Goal: Information Seeking & Learning: Learn about a topic

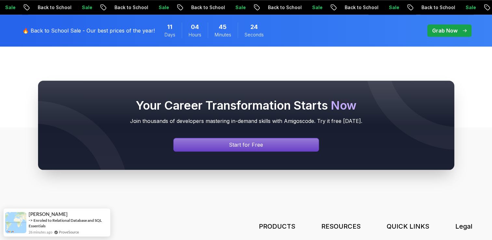
scroll to position [867, 0]
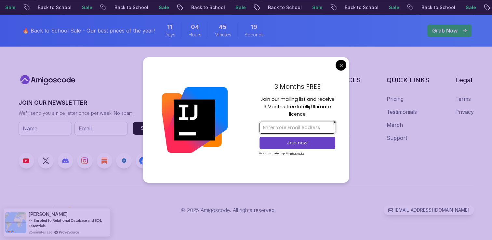
click at [314, 129] on input "email" at bounding box center [297, 128] width 76 height 12
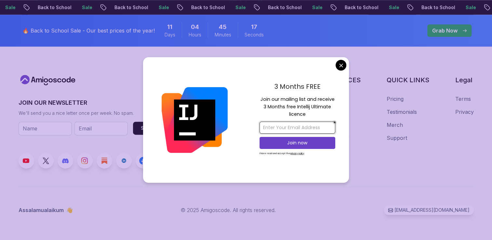
type input "[EMAIL_ADDRESS][DOMAIN_NAME]"
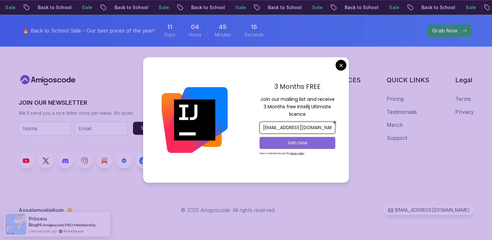
click at [298, 141] on p "Join now" at bounding box center [296, 142] width 61 height 6
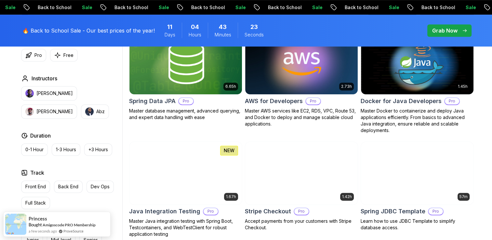
scroll to position [314, 0]
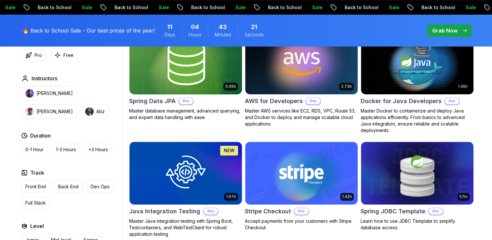
click at [157, 102] on h2 "Spring Data JPA" at bounding box center [152, 100] width 46 height 9
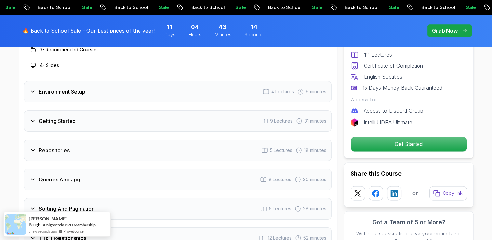
scroll to position [894, 0]
click at [129, 114] on div "Getting Started 9 Lectures 31 minutes" at bounding box center [177, 120] width 307 height 21
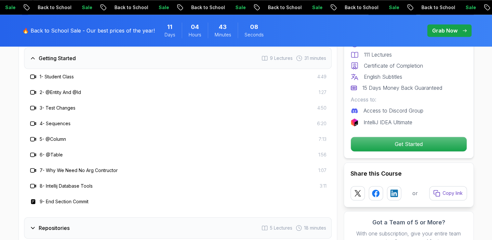
click at [79, 198] on h3 "9 - End Section Commit" at bounding box center [64, 201] width 49 height 6
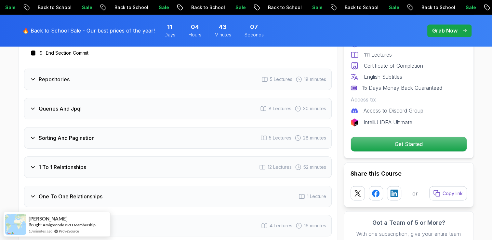
scroll to position [1042, 0]
click at [70, 74] on div "Repositories 5 Lectures 18 minutes" at bounding box center [177, 79] width 307 height 21
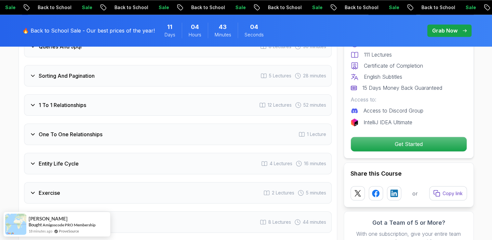
click at [70, 100] on div "1 To 1 Relationships 12 Lectures 52 minutes" at bounding box center [177, 104] width 307 height 21
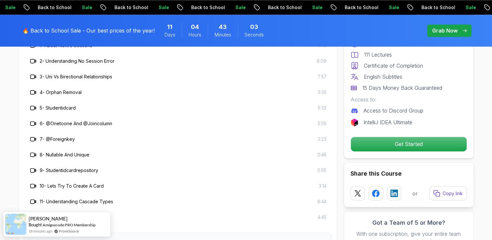
scroll to position [978, 0]
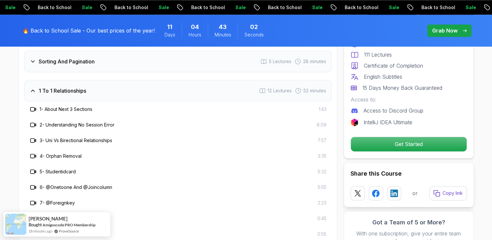
click at [63, 87] on h3 "1 To 1 Relationships" at bounding box center [62, 91] width 47 height 8
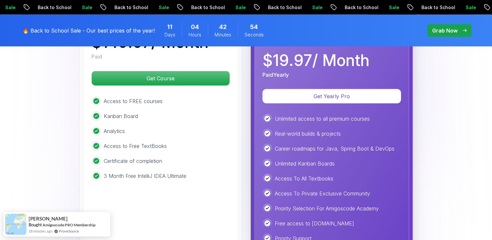
scroll to position [1654, 0]
